Goal: Check status: Check status

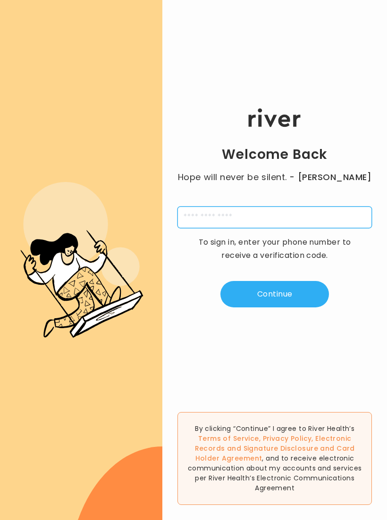
click at [287, 220] on input "tel" at bounding box center [274, 218] width 194 height 22
type input "**********"
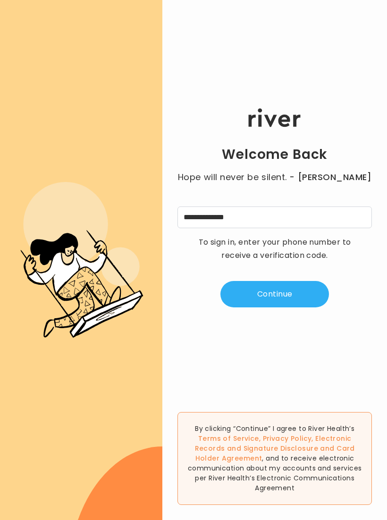
click at [304, 297] on button "Continue" at bounding box center [274, 294] width 108 height 26
click at [227, 226] on input "tel" at bounding box center [228, 218] width 22 height 22
type input "*"
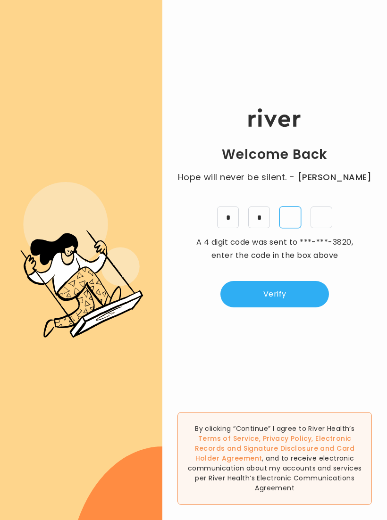
type input "*"
click at [312, 301] on button "Verify" at bounding box center [274, 294] width 108 height 26
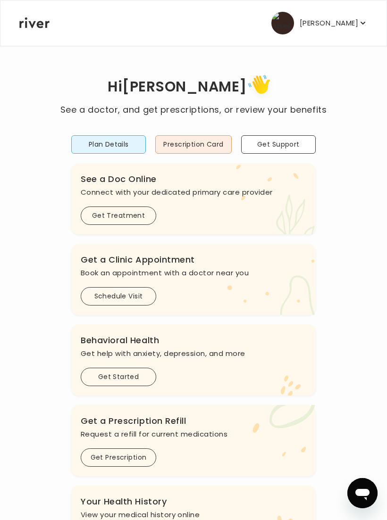
click at [207, 136] on button "Prescription Card" at bounding box center [193, 144] width 76 height 18
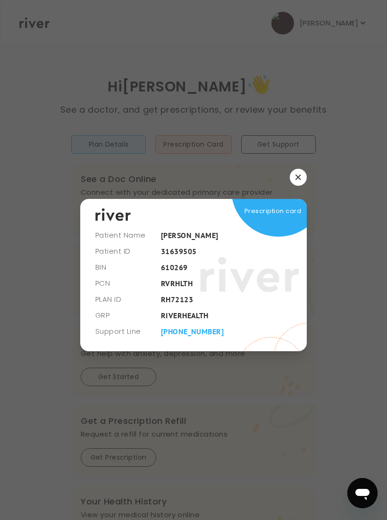
click at [298, 180] on icon "button" at bounding box center [298, 178] width 6 height 6
